Goal: Information Seeking & Learning: Learn about a topic

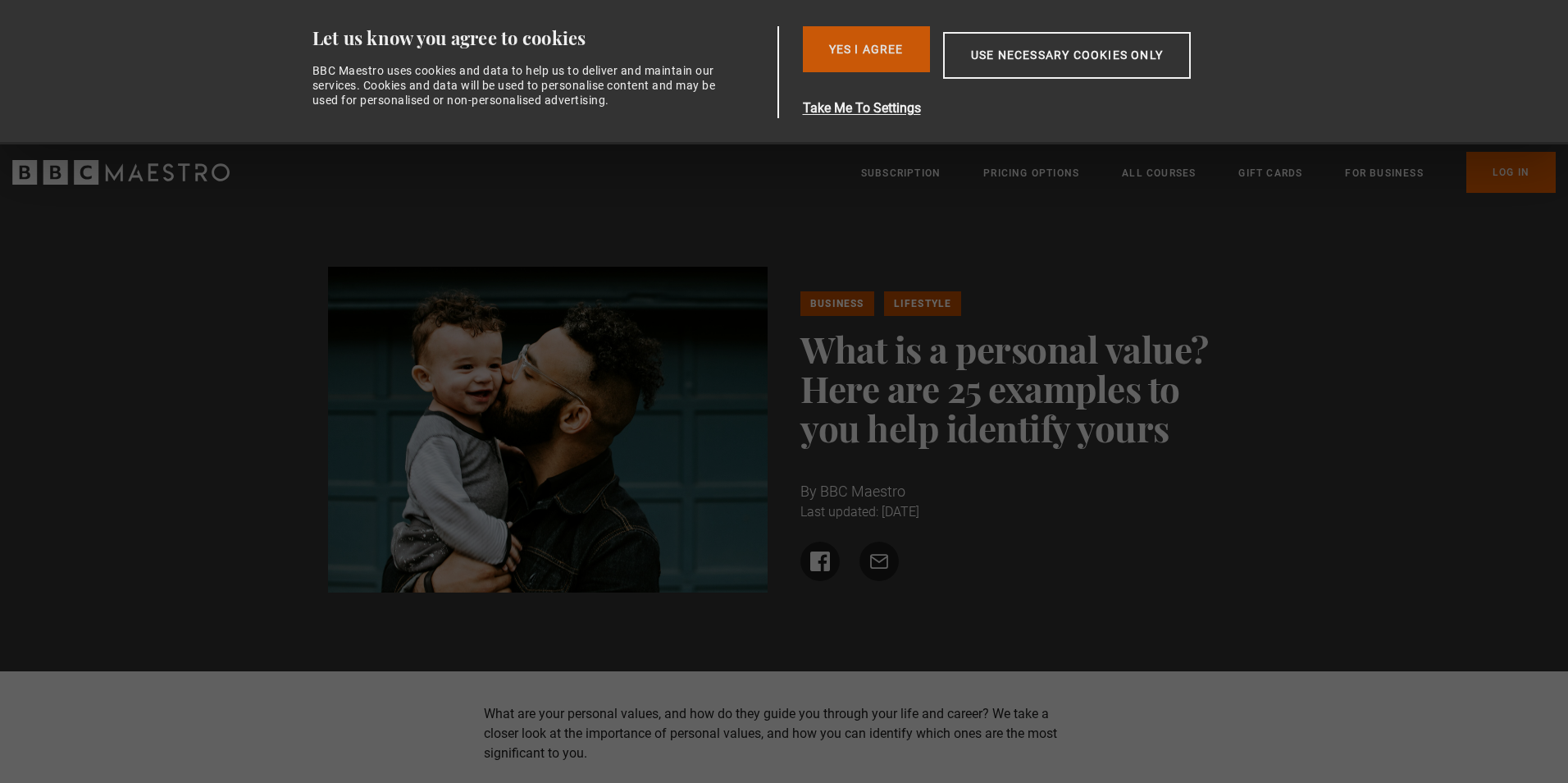
click at [856, 42] on button "Yes I Agree" at bounding box center [866, 50] width 127 height 46
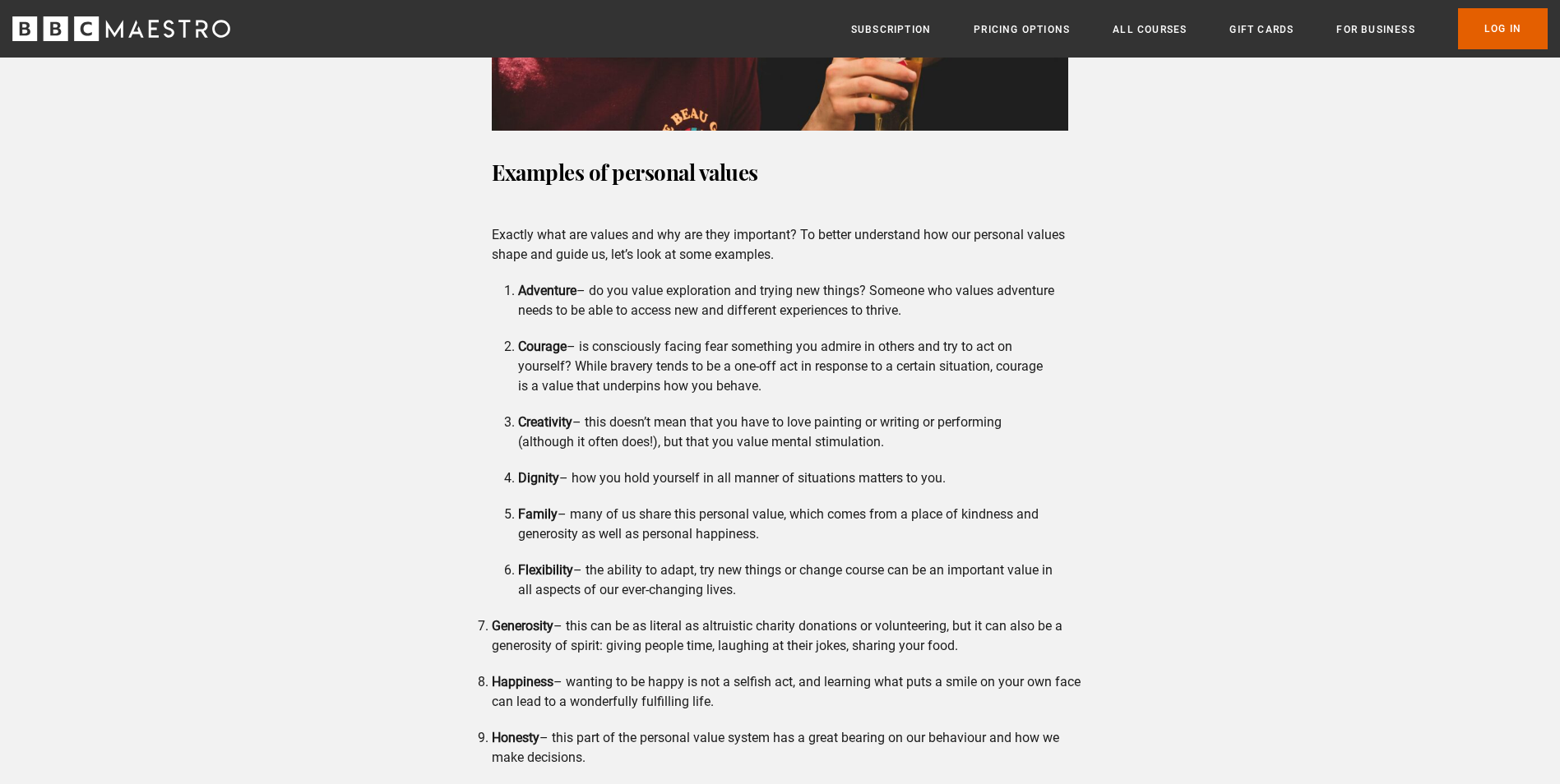
scroll to position [1397, 0]
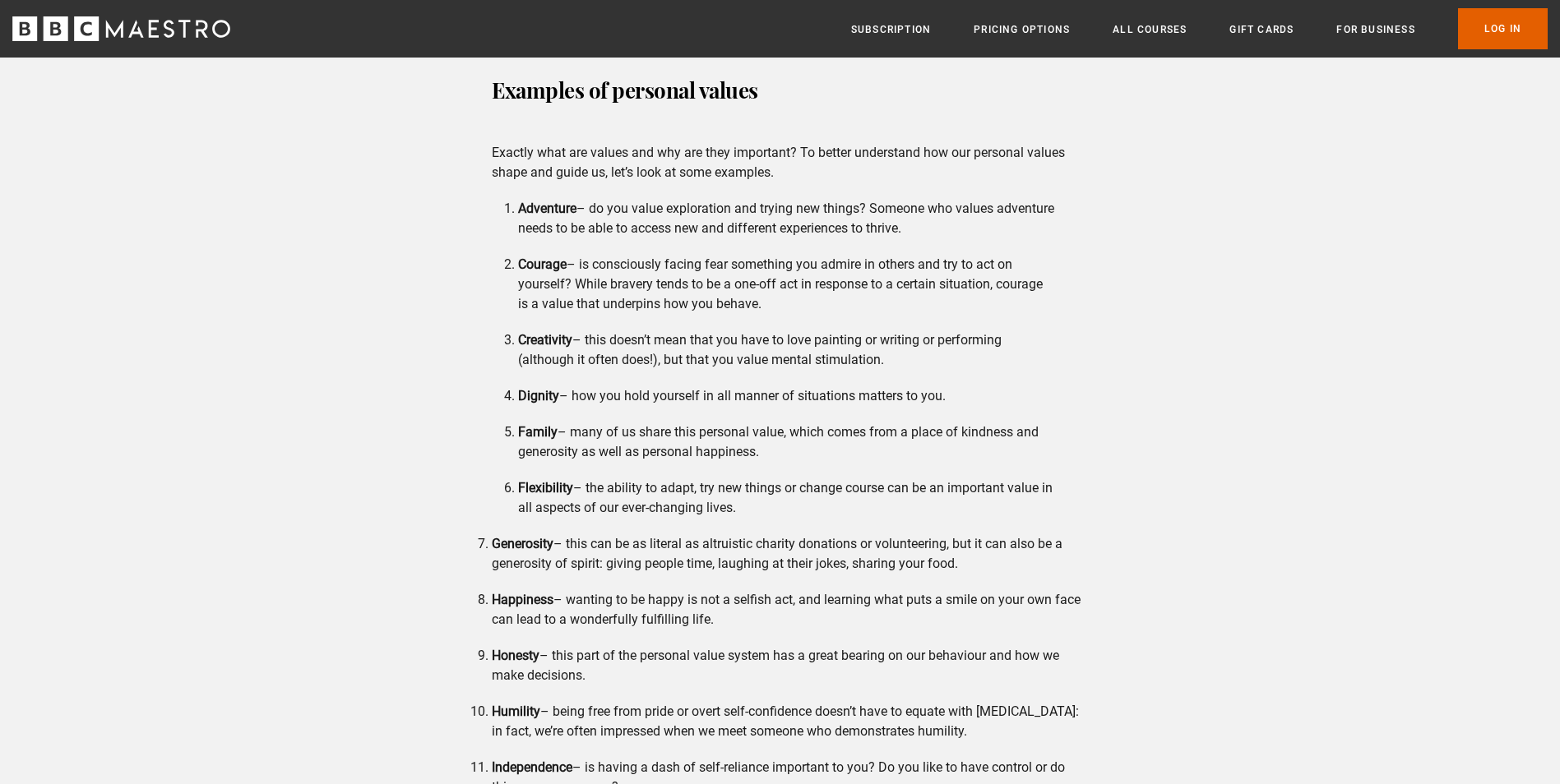
drag, startPoint x: 521, startPoint y: 264, endPoint x: 769, endPoint y: 299, distance: 250.5
click at [769, 299] on li "Courage – is consciously facing fear something you admire in others and try to …" at bounding box center [786, 284] width 537 height 59
copy li "Courage – is consciously facing fear something you admire in others and try to …"
drag, startPoint x: 517, startPoint y: 487, endPoint x: 989, endPoint y: 510, distance: 472.6
click at [989, 510] on li "Flexibility – the ability to adapt, try new things or change course can be an i…" at bounding box center [786, 498] width 537 height 39
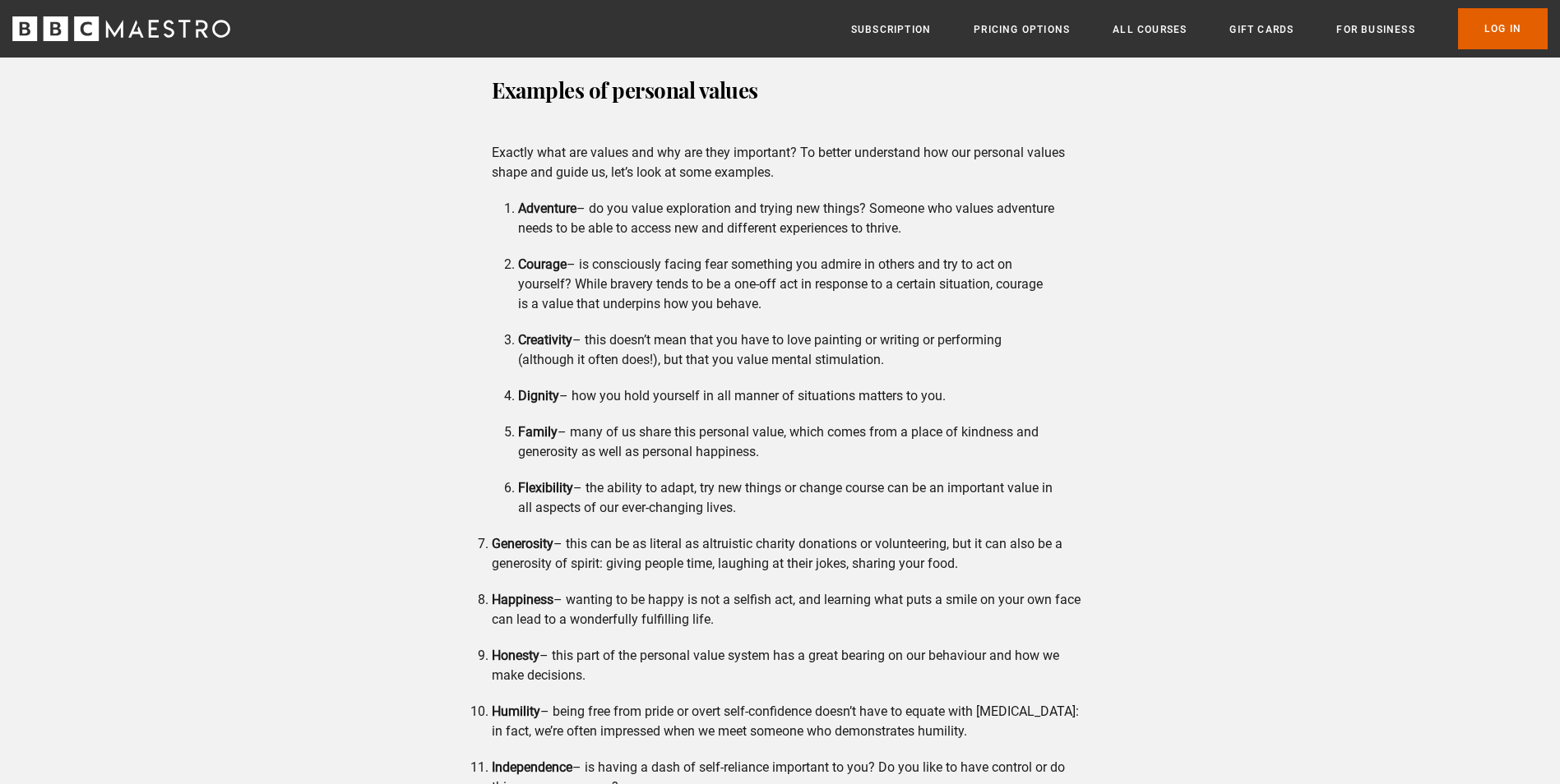
copy li "Flexibility – the ability to adapt, try new things or change course can be an i…"
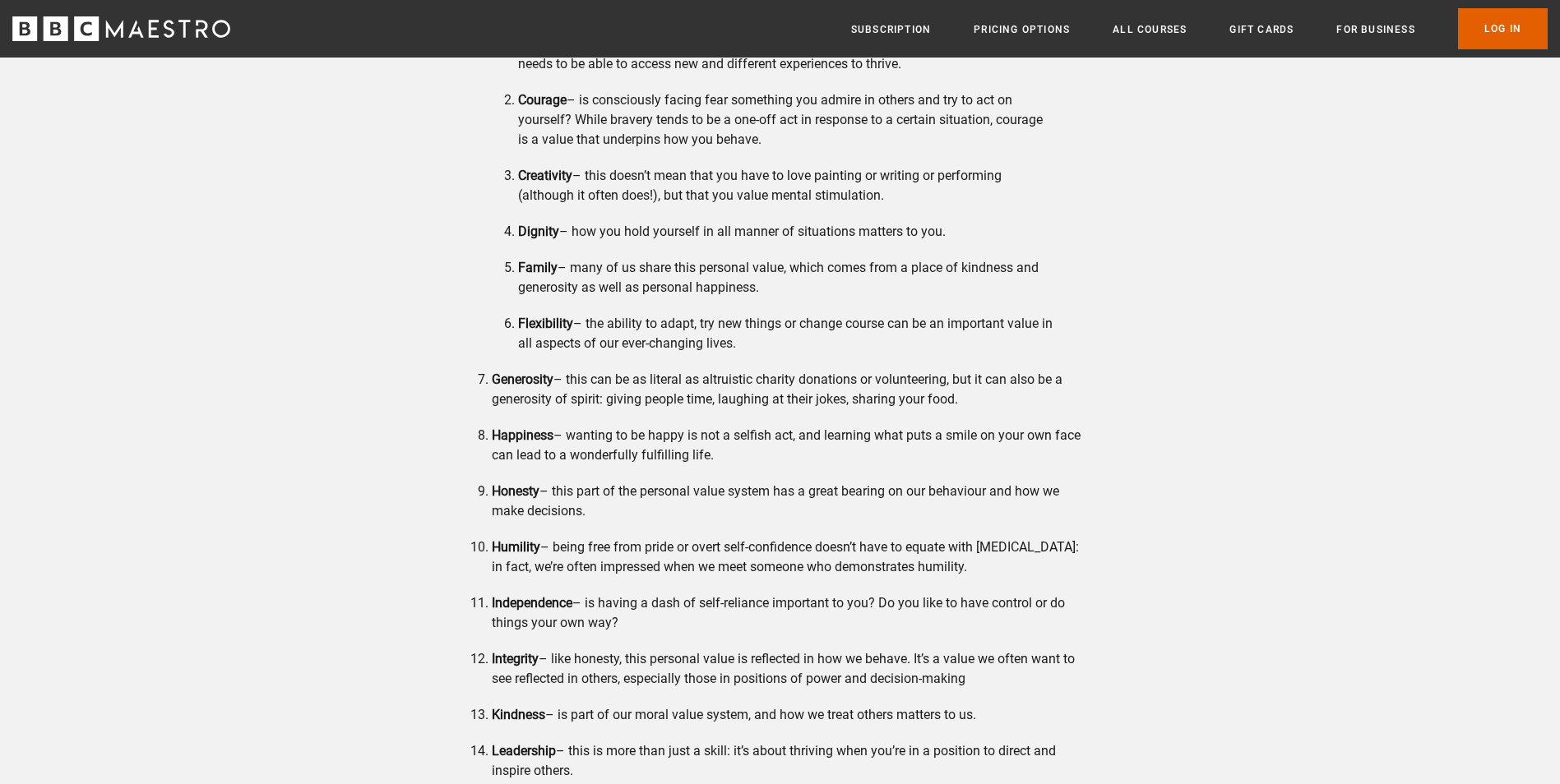
drag, startPoint x: 492, startPoint y: 380, endPoint x: 1001, endPoint y: 395, distance: 509.2
click at [1001, 395] on li "Generosity – this can be as literal as altruistic charity donations or voluntee…" at bounding box center [786, 389] width 589 height 39
copy li "Generosity – this can be as literal as altruistic charity donations or voluntee…"
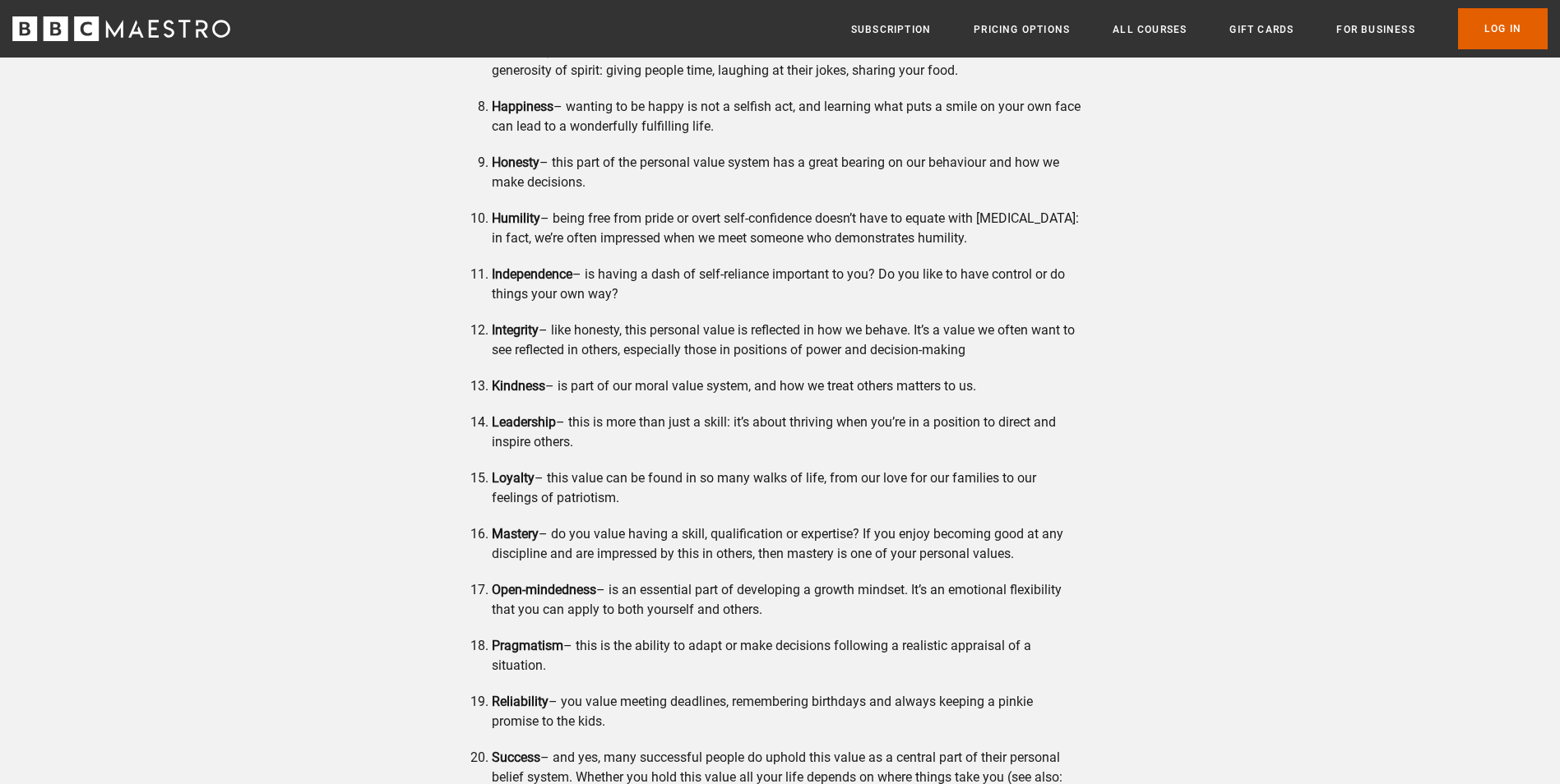
scroll to position [1644, 0]
